Goal: Task Accomplishment & Management: Manage account settings

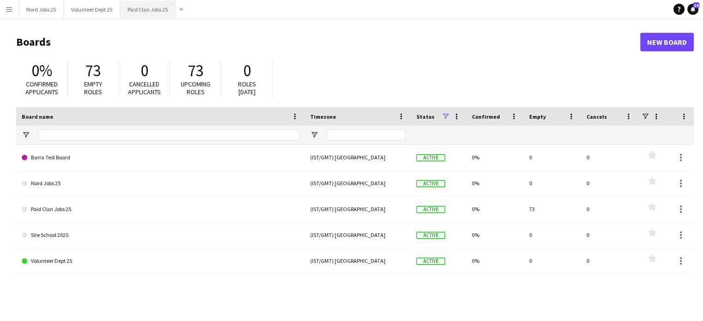
click at [137, 1] on button "Paid Clan Jobs 25 Close" at bounding box center [147, 9] width 55 height 18
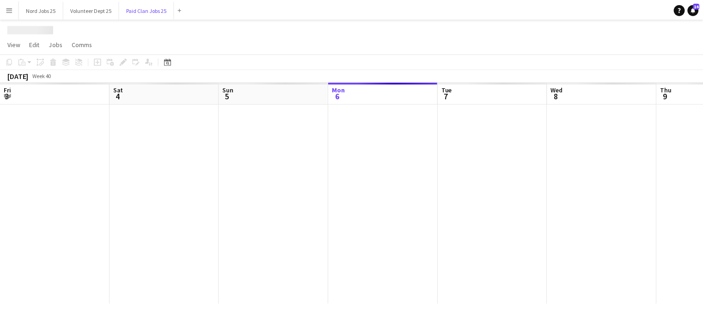
scroll to position [0, 221]
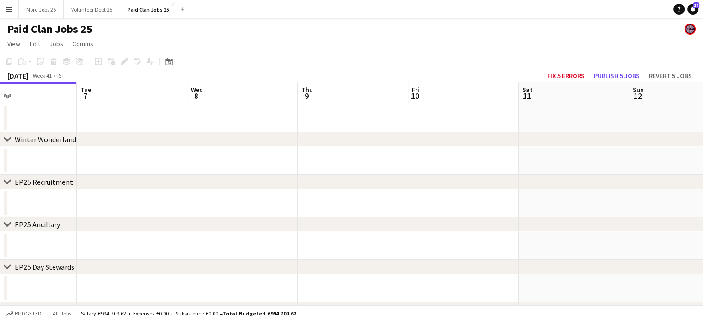
click at [364, 158] on app-date-cell at bounding box center [353, 161] width 110 height 28
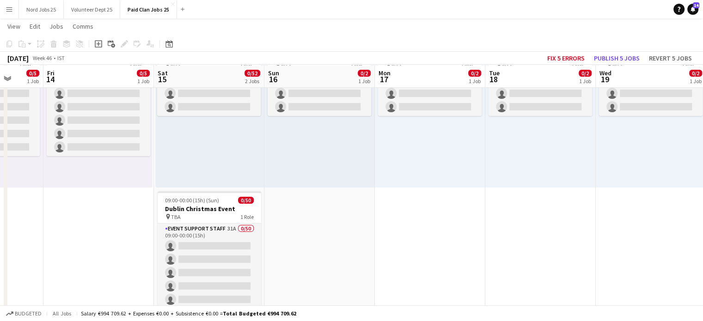
scroll to position [127, 0]
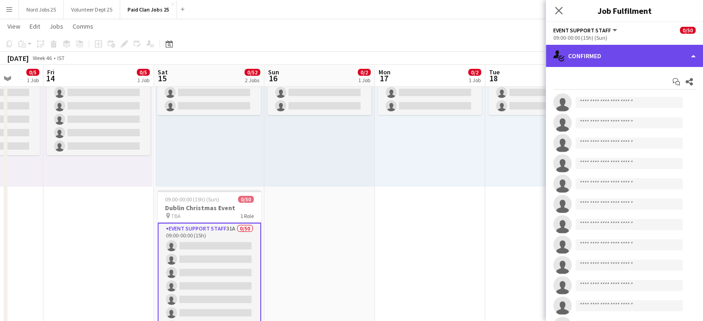
click at [573, 49] on div "single-neutral-actions-check-2 Confirmed" at bounding box center [624, 56] width 157 height 22
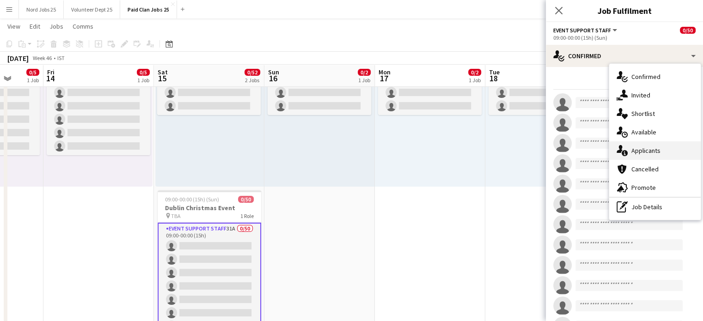
click at [639, 145] on div "single-neutral-actions-information Applicants" at bounding box center [654, 150] width 91 height 18
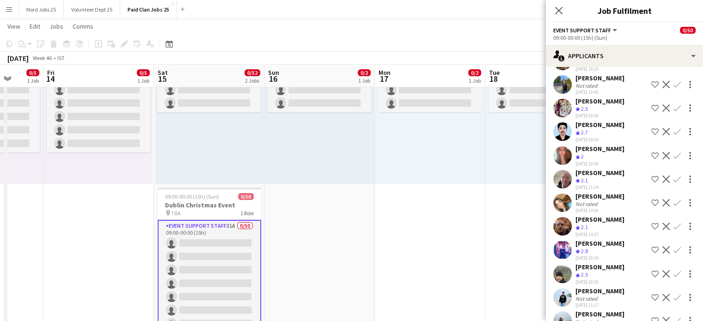
scroll to position [0, 0]
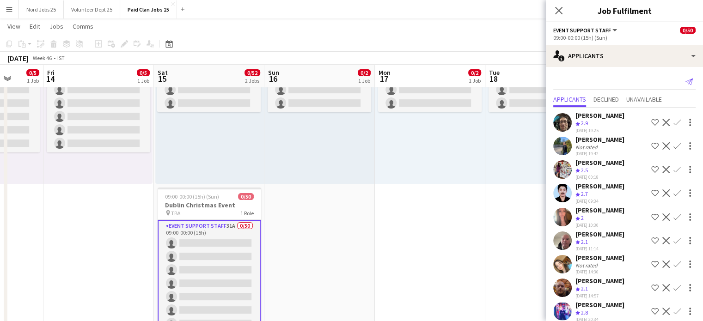
click at [685, 80] on icon "Send notification" at bounding box center [688, 81] width 7 height 7
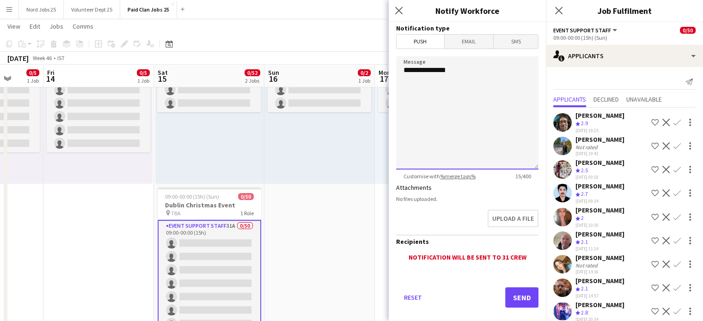
click at [488, 75] on textarea "**********" at bounding box center [467, 112] width 142 height 113
click at [461, 97] on textarea "**********" at bounding box center [467, 112] width 142 height 113
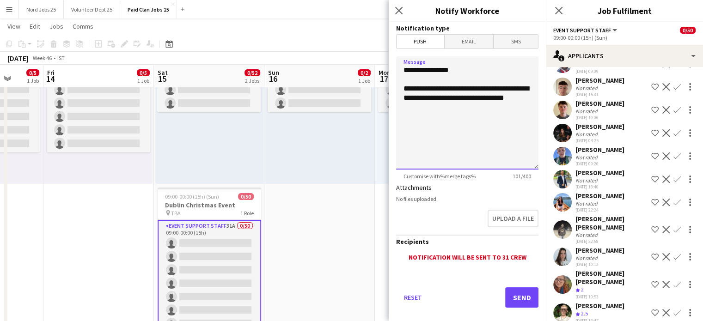
scroll to position [551, 0]
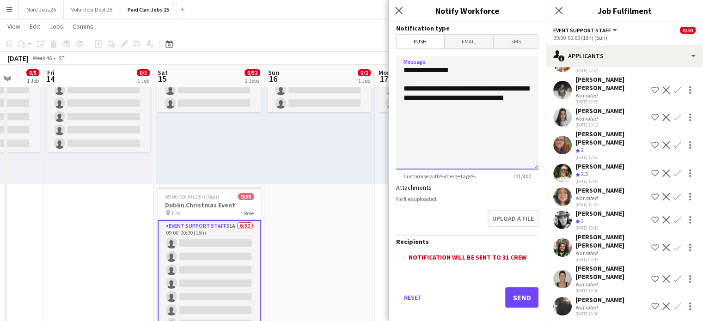
type textarea "**********"
click at [395, 11] on icon "Close pop-in" at bounding box center [398, 10] width 9 height 9
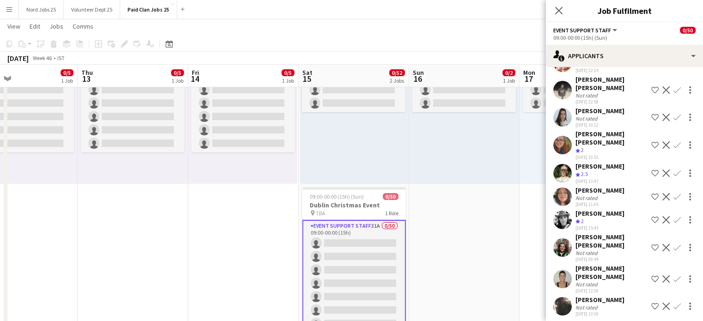
scroll to position [0, 251]
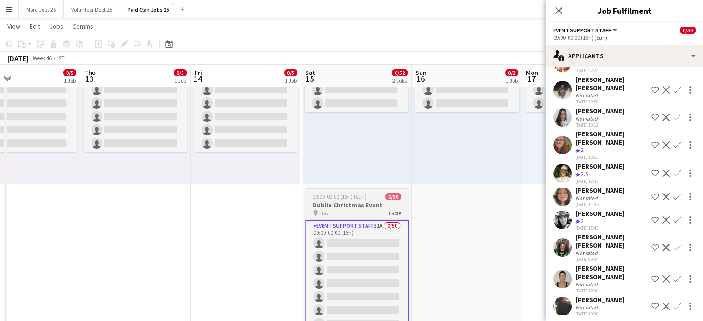
click at [350, 203] on h3 "Dublin Christmas Event" at bounding box center [356, 205] width 103 height 8
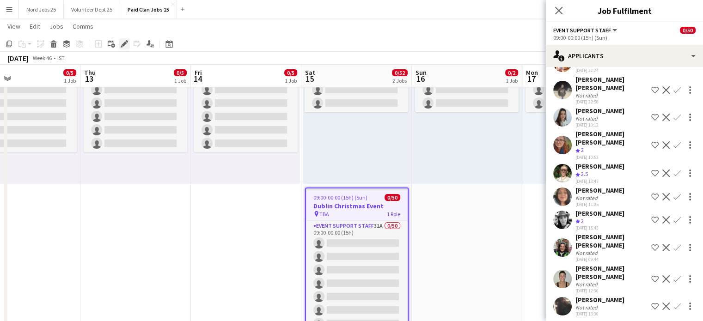
click at [121, 42] on icon "Edit" at bounding box center [124, 43] width 7 height 7
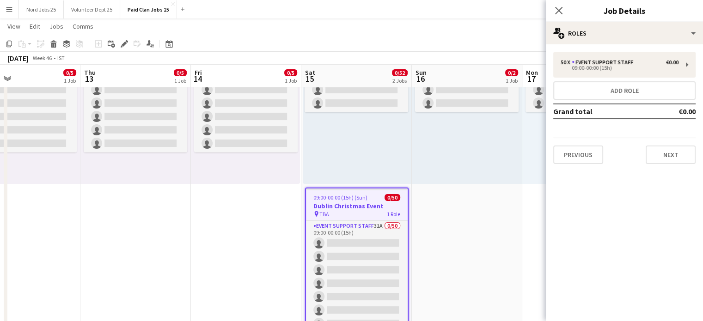
scroll to position [0, 0]
click at [663, 151] on button "Next" at bounding box center [670, 155] width 50 height 18
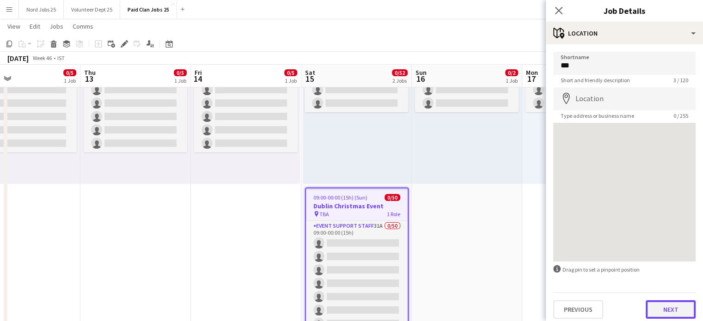
click at [662, 311] on button "Next" at bounding box center [670, 309] width 50 height 18
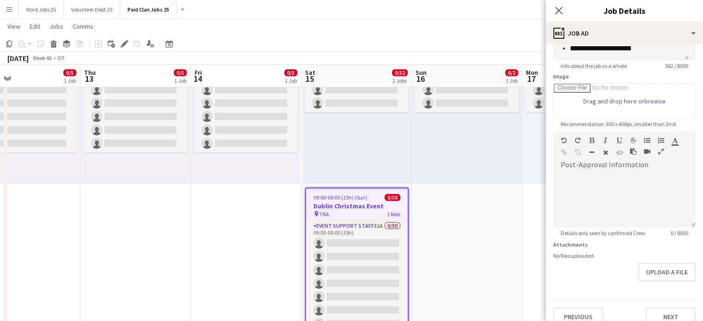
scroll to position [134, 0]
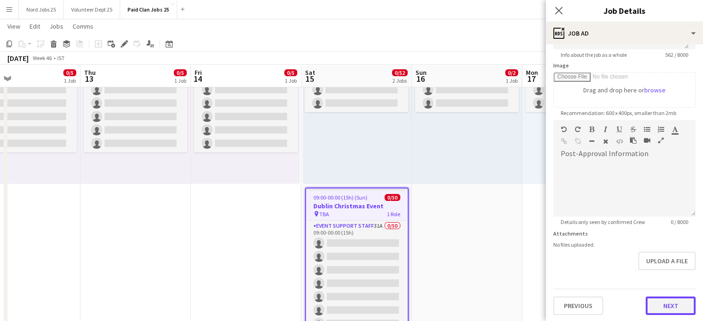
click at [651, 303] on button "Next" at bounding box center [670, 306] width 50 height 18
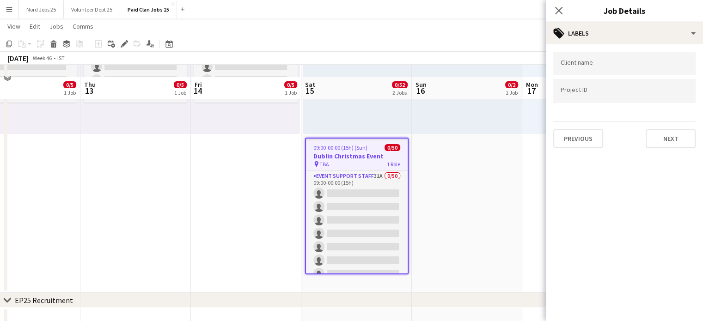
scroll to position [192, 0]
